Goal: Browse casually

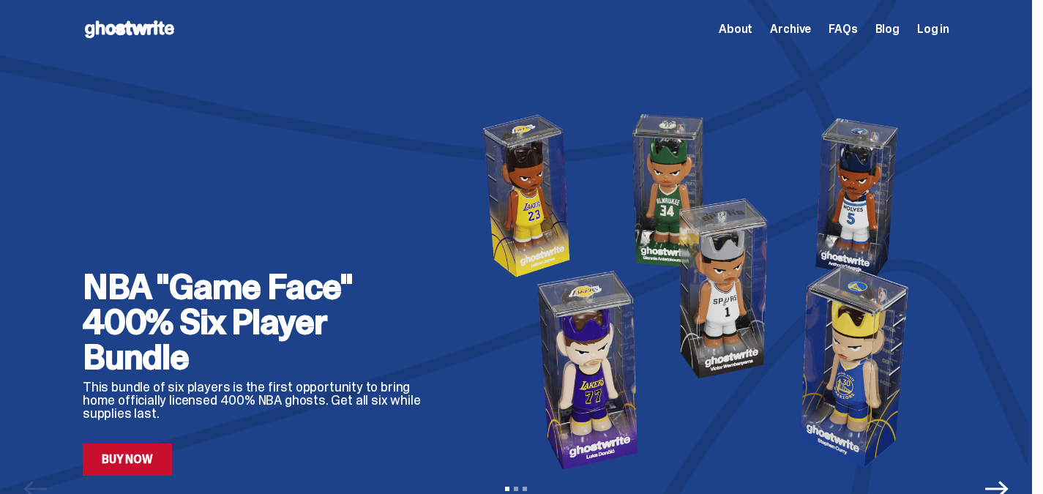
click at [753, 27] on span "About" at bounding box center [736, 29] width 34 height 12
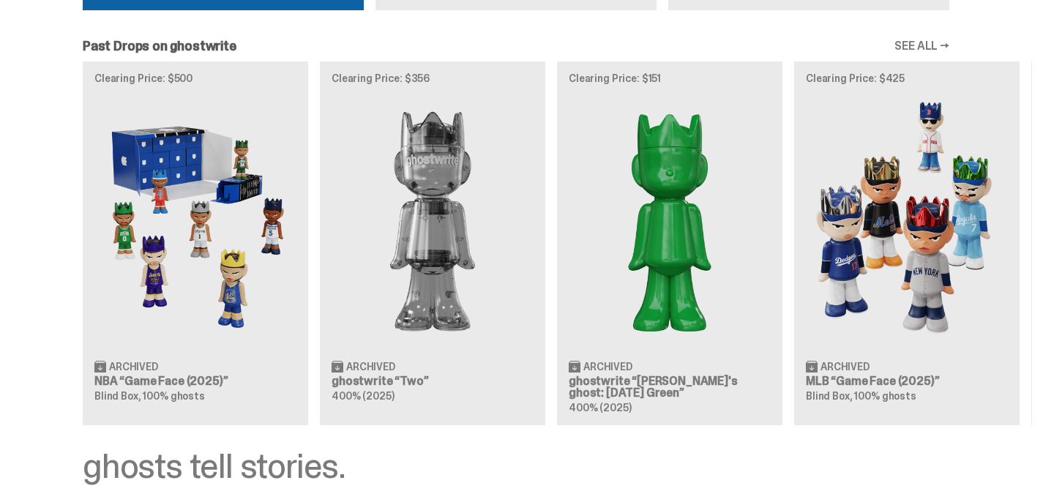
scroll to position [1245, 0]
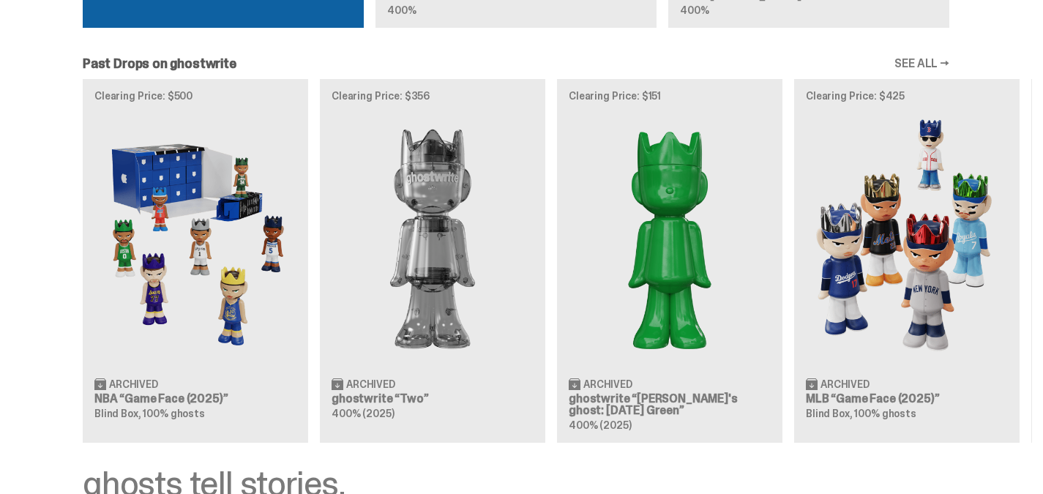
click at [950, 70] on link "SEE ALL →" at bounding box center [922, 64] width 55 height 12
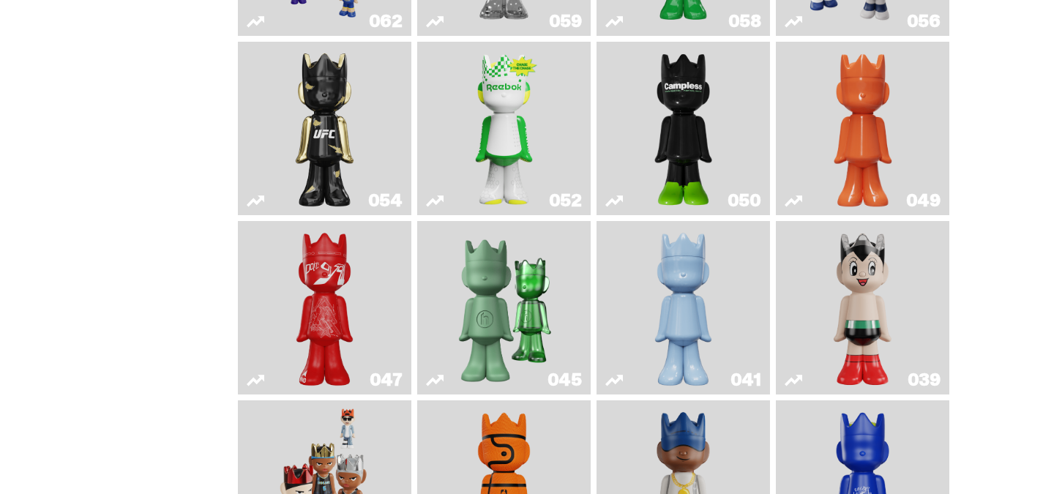
scroll to position [220, 0]
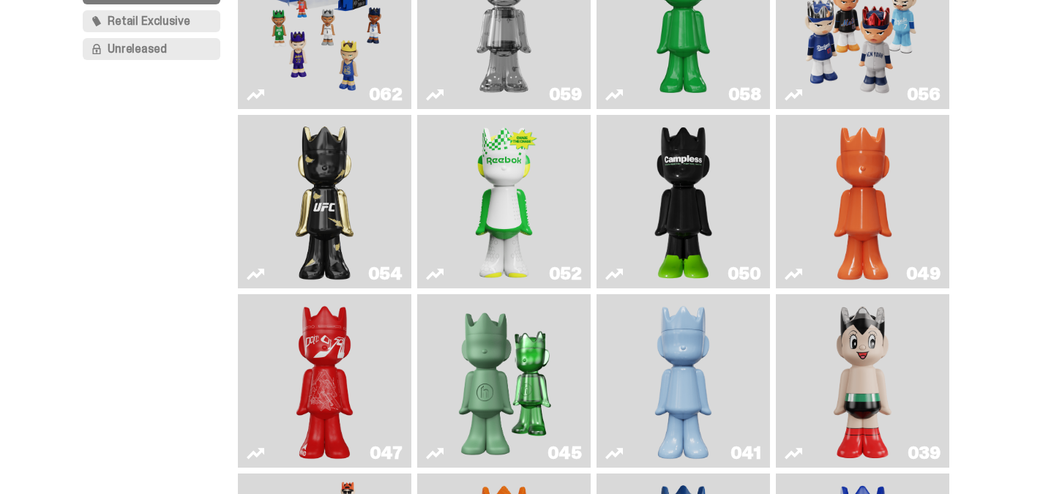
click at [290, 241] on img "Ruby" at bounding box center [325, 202] width 70 height 162
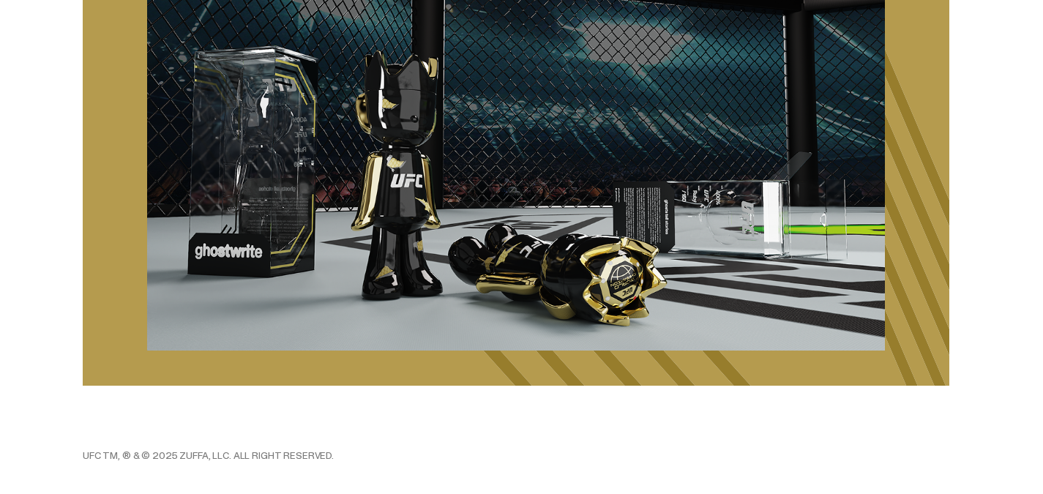
scroll to position [1890, 0]
